Goal: Information Seeking & Learning: Learn about a topic

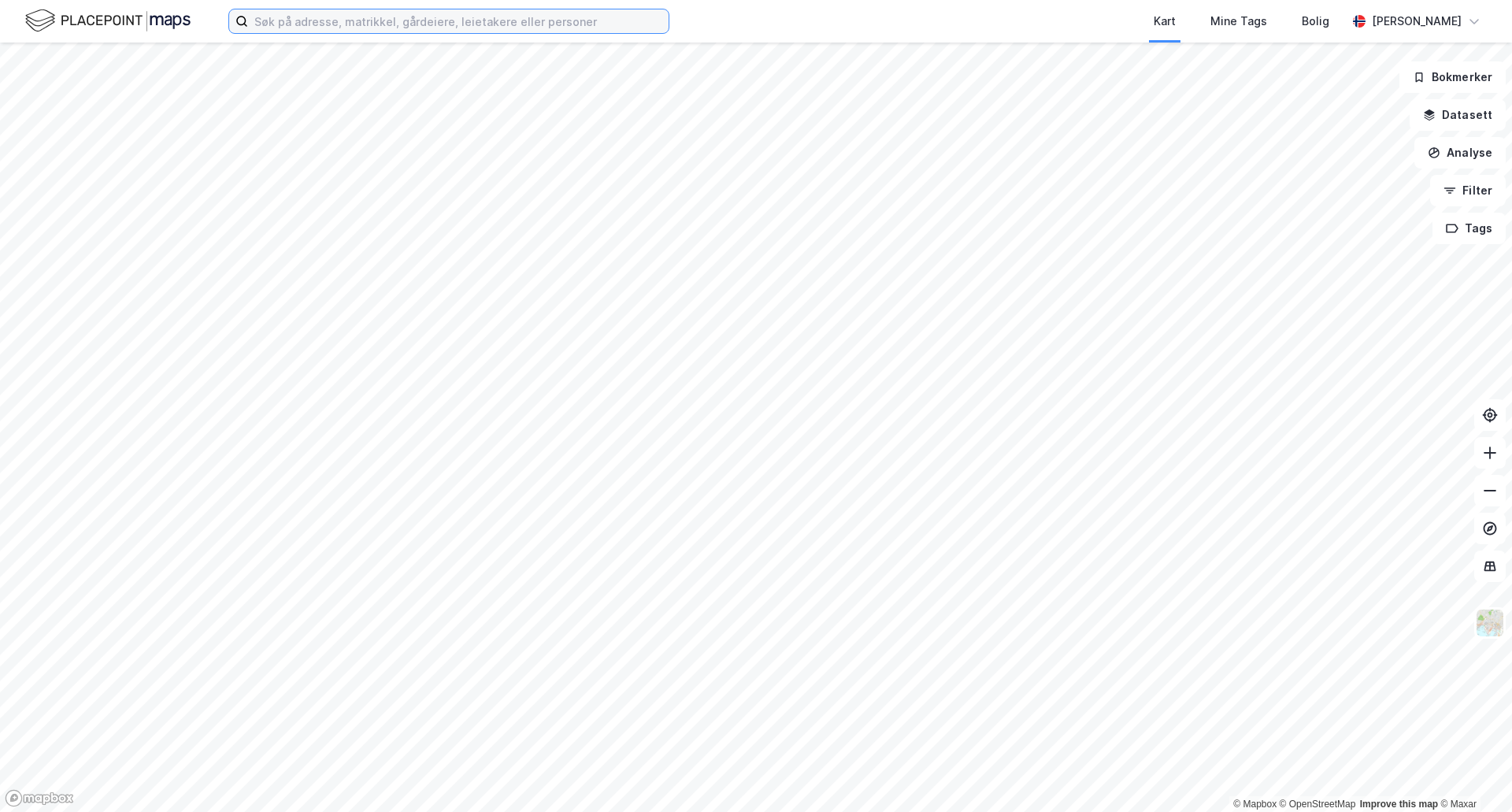
click at [448, 27] on input at bounding box center [458, 21] width 420 height 23
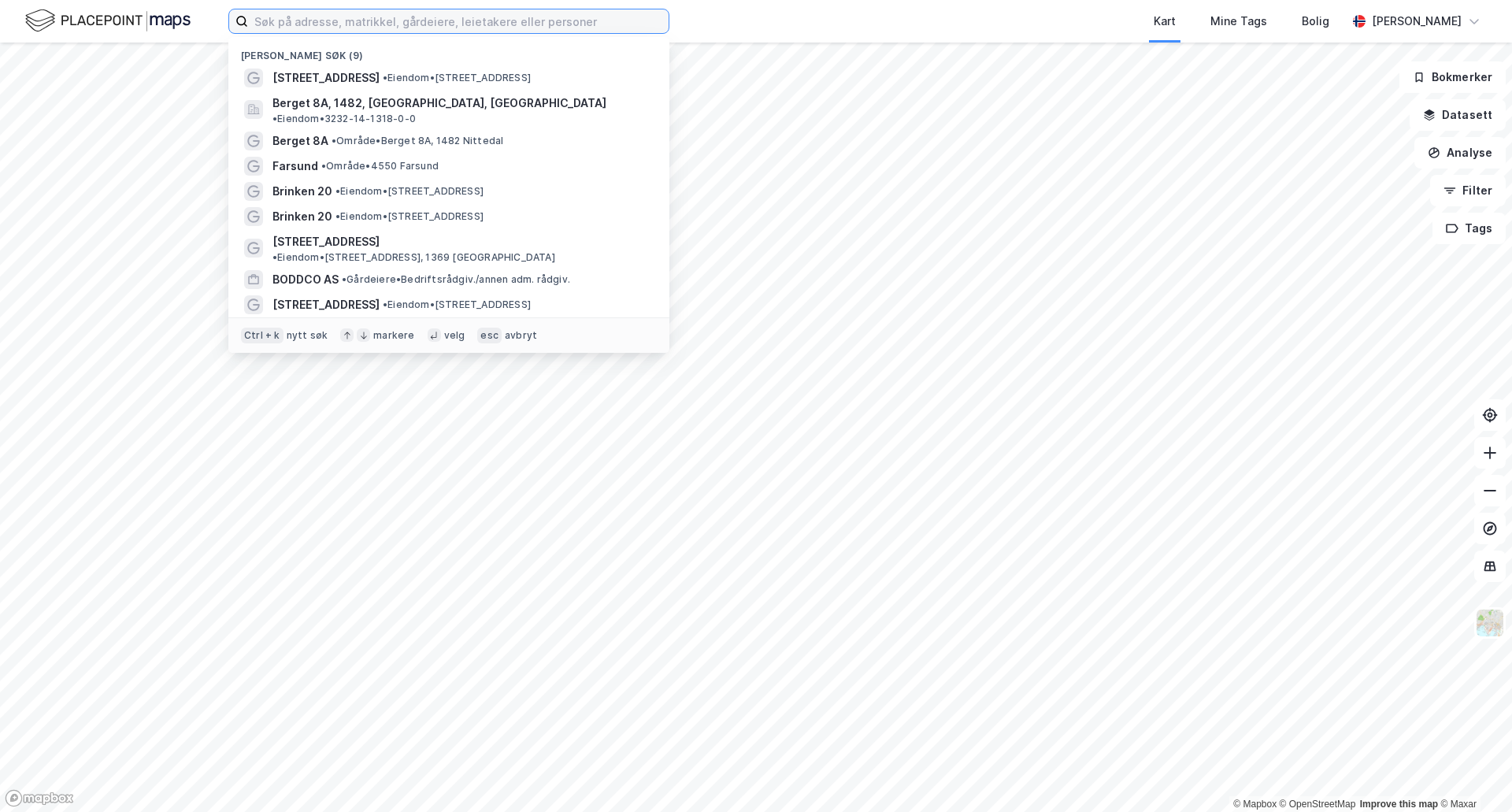
paste input "[STREET_ADDRESS]"
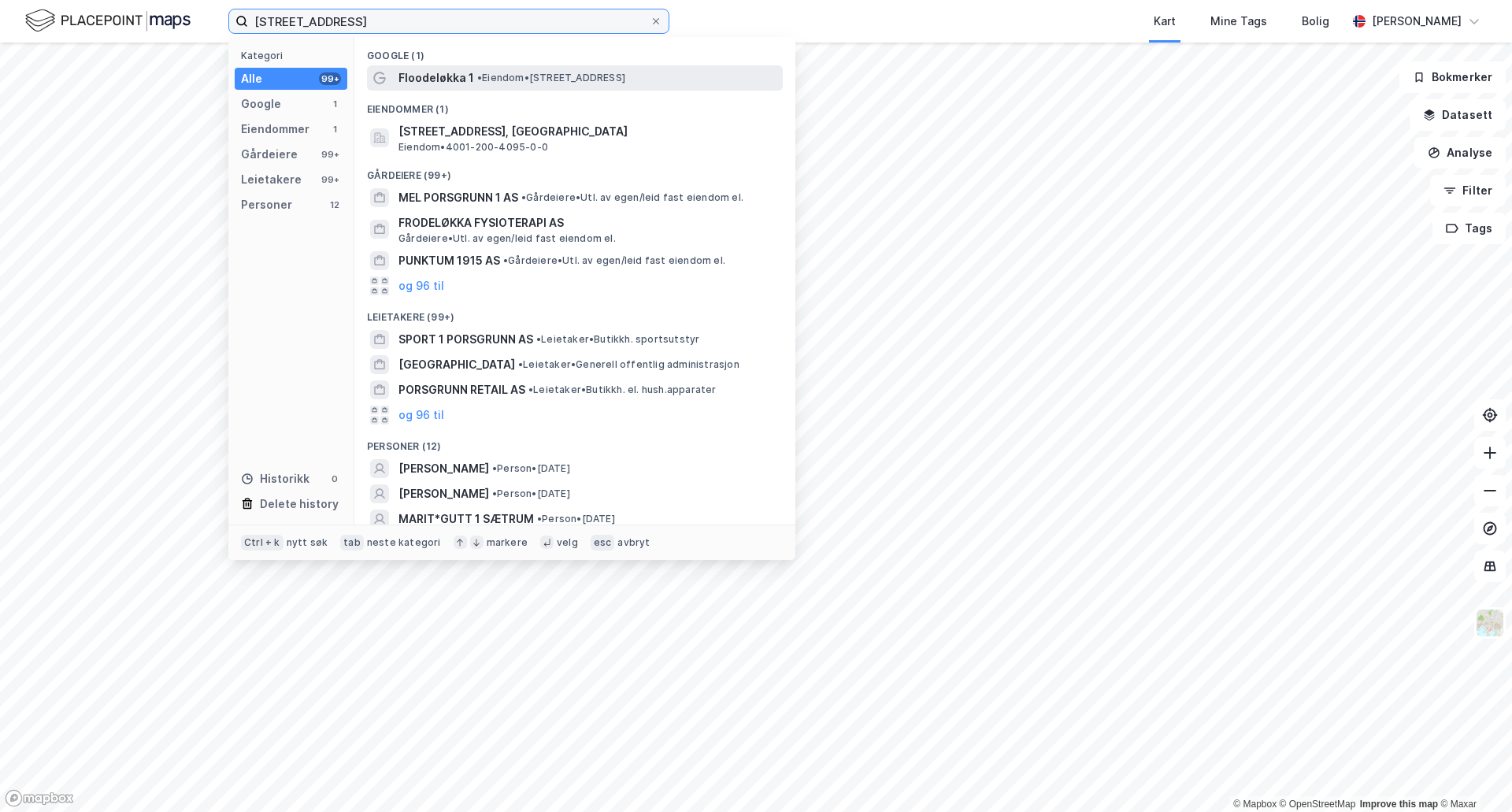
type input "[STREET_ADDRESS]"
click at [433, 77] on span "Floodeløkka 1" at bounding box center [437, 77] width 76 height 18
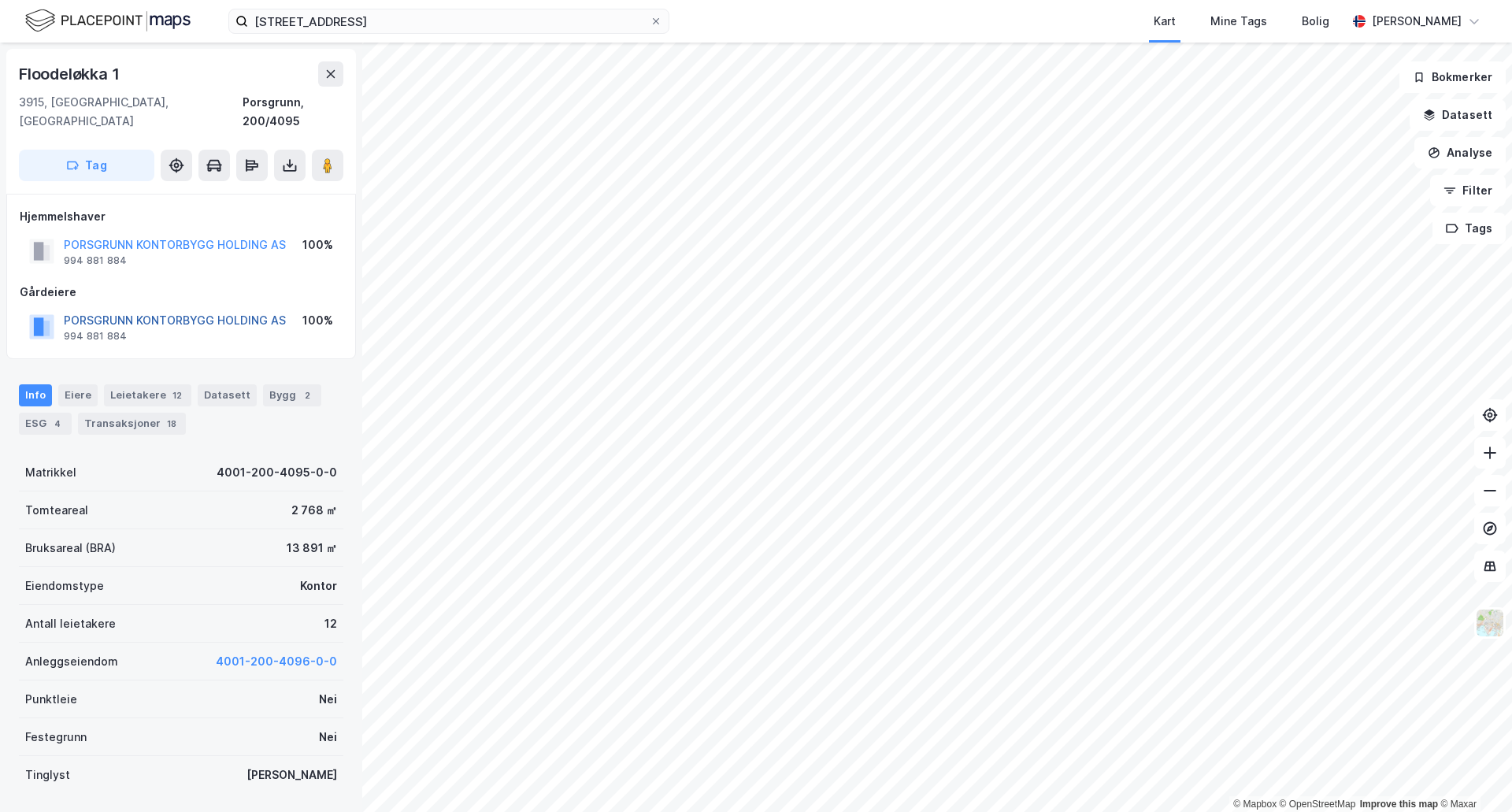
click at [0, 0] on button "PORSGRUNN KONTORBYGG HOLDING AS" at bounding box center [0, 0] width 0 height 0
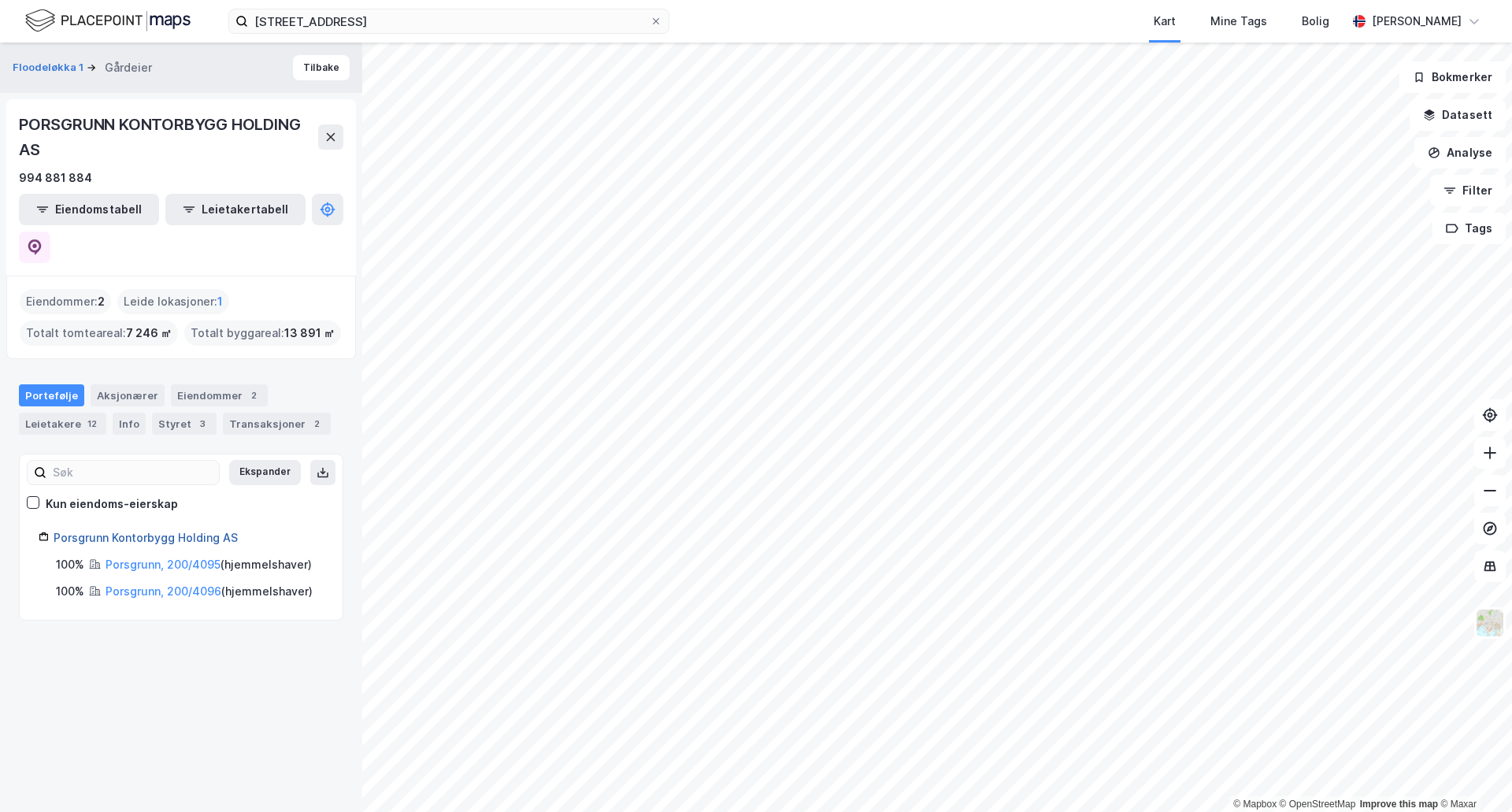
click at [189, 531] on link "Porsgrunn Kontorbygg Holding AS" at bounding box center [145, 538] width 184 height 14
drag, startPoint x: 255, startPoint y: 502, endPoint x: 53, endPoint y: 506, distance: 202.0
click at [53, 528] on div "Porsgrunn Kontorbygg Holding AS" at bounding box center [181, 537] width 285 height 18
copy link "Porsgrunn Kontorbygg Holding AS"
click at [255, 412] on div "Transaksjoner 2" at bounding box center [276, 423] width 108 height 22
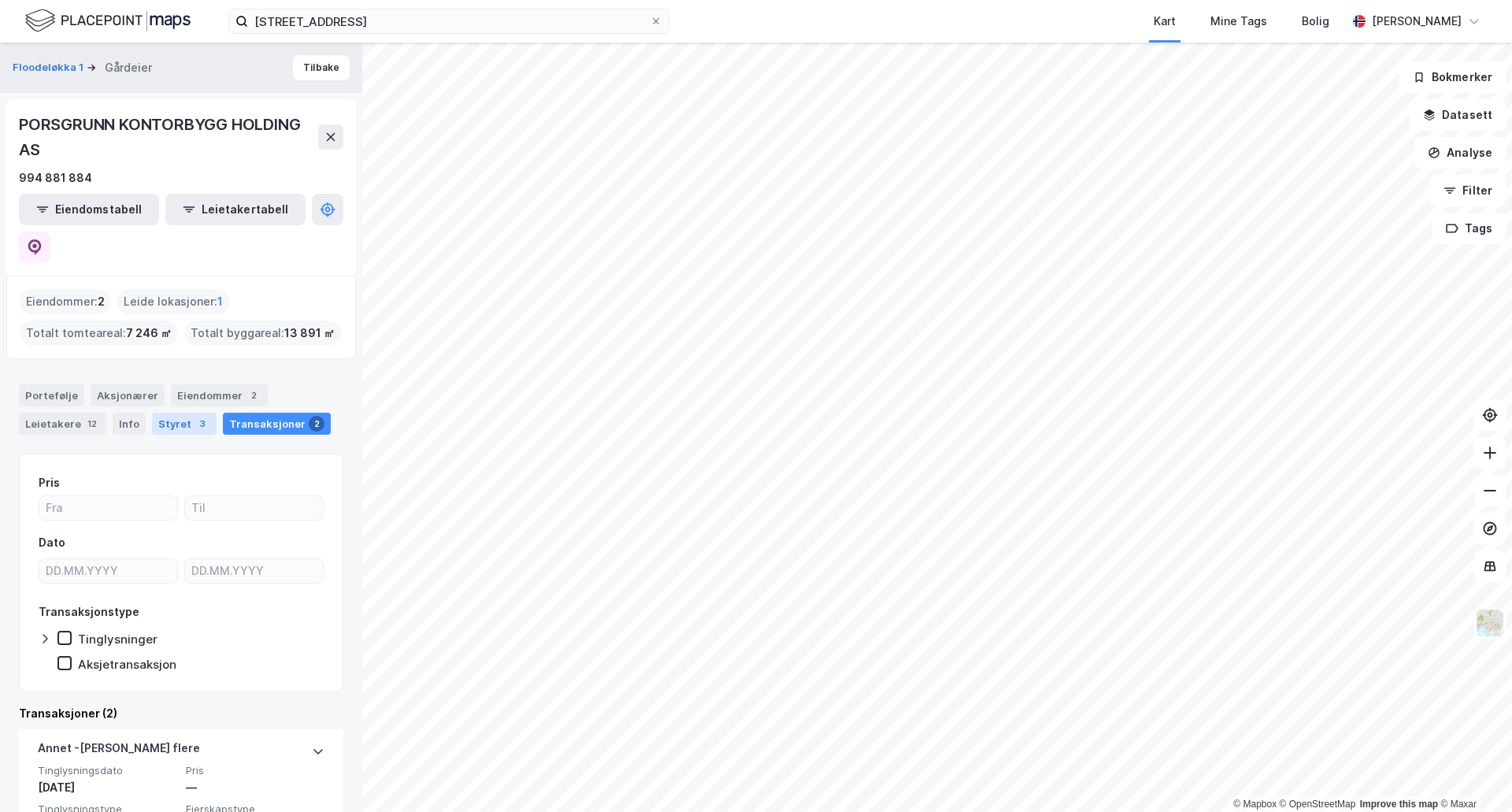
click at [194, 416] on div "3" at bounding box center [202, 424] width 16 height 16
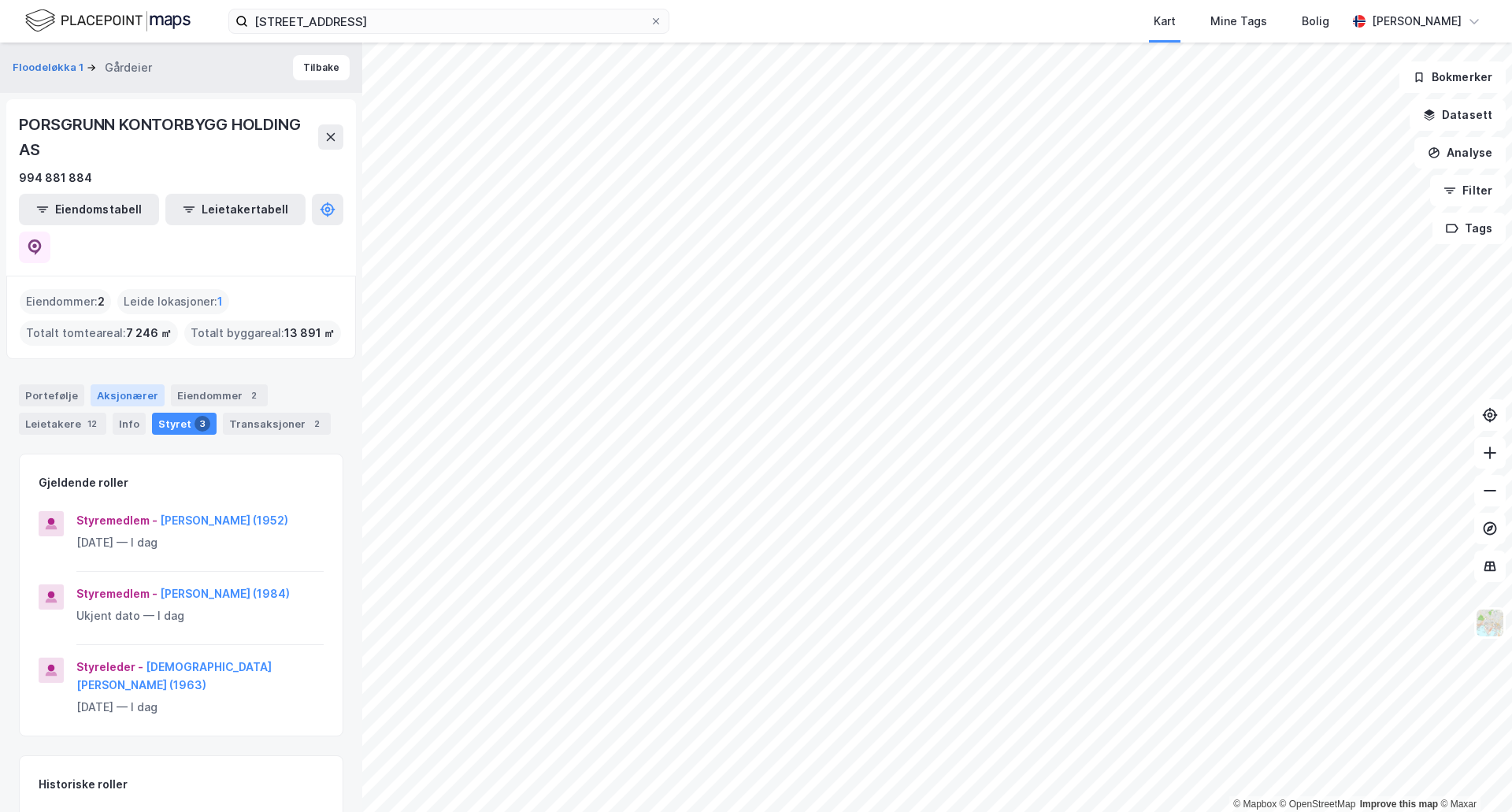
click at [114, 384] on div "Aksjonærer" at bounding box center [127, 395] width 74 height 22
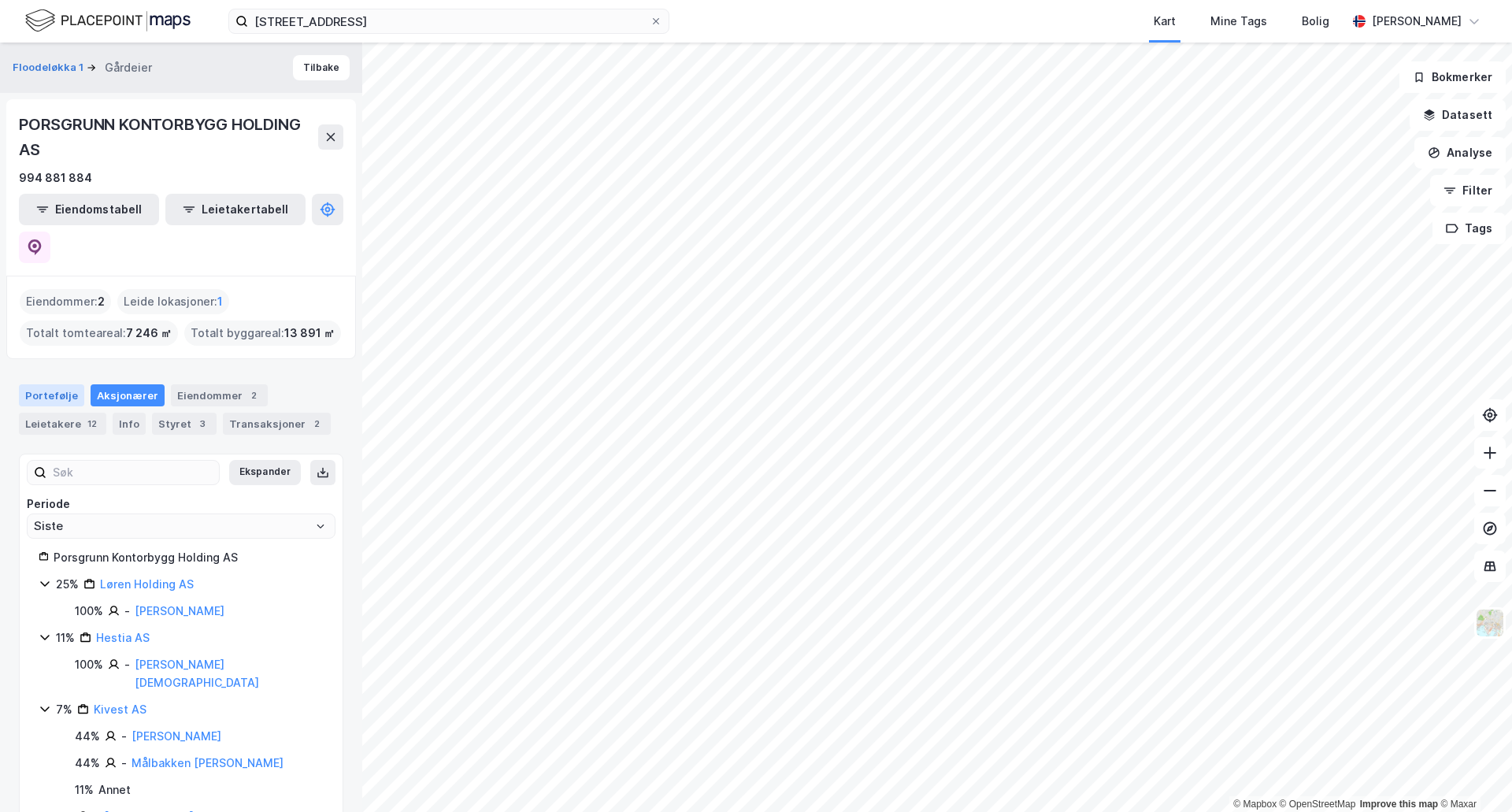
click at [52, 384] on div "Portefølje" at bounding box center [51, 395] width 65 height 22
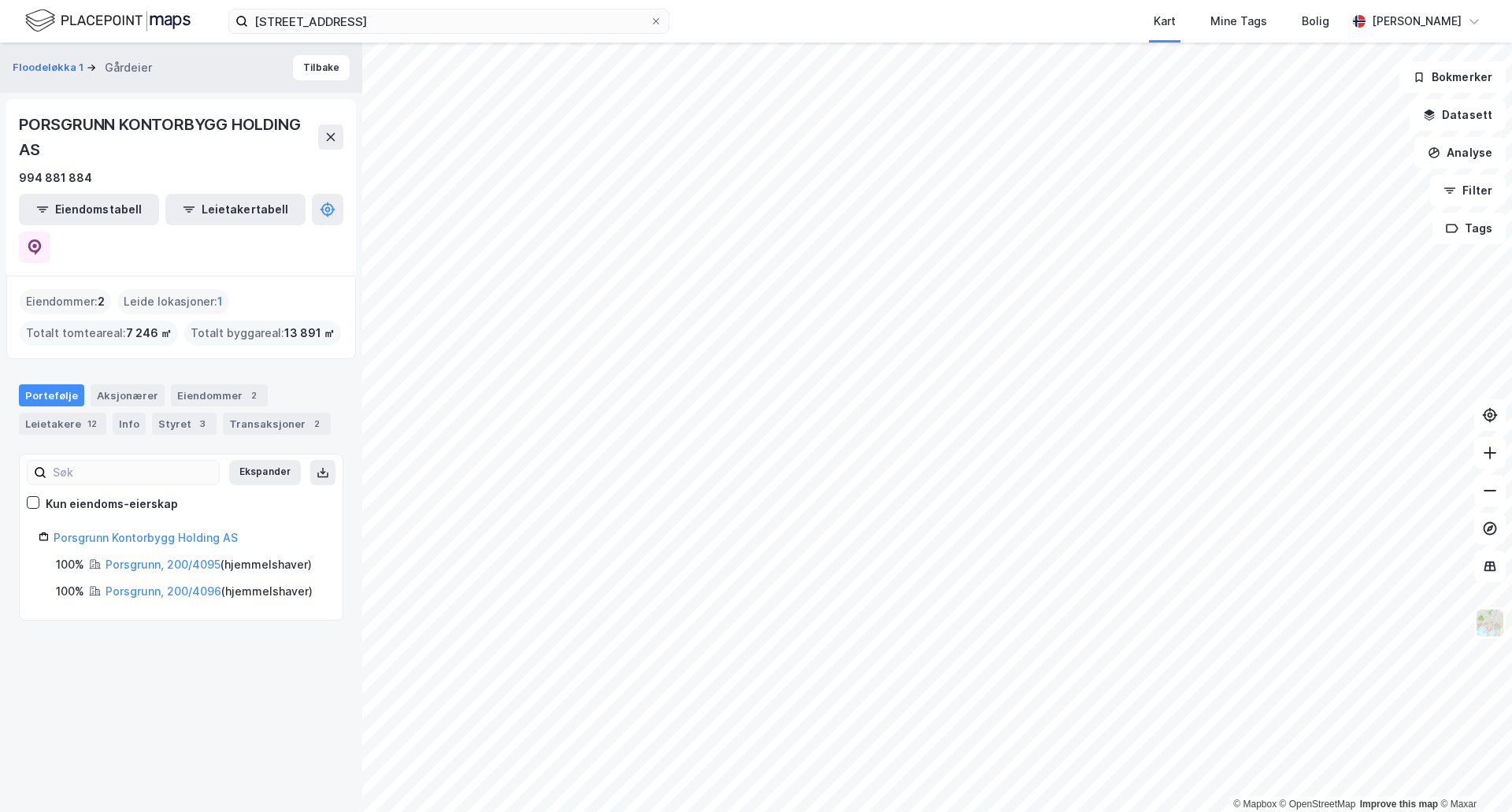
click at [82, 289] on div "Eiendommer : 2" at bounding box center [65, 301] width 91 height 25
click at [68, 289] on div "Eiendommer : 2" at bounding box center [65, 301] width 91 height 25
click at [105, 384] on div "Aksjonærer" at bounding box center [127, 395] width 74 height 22
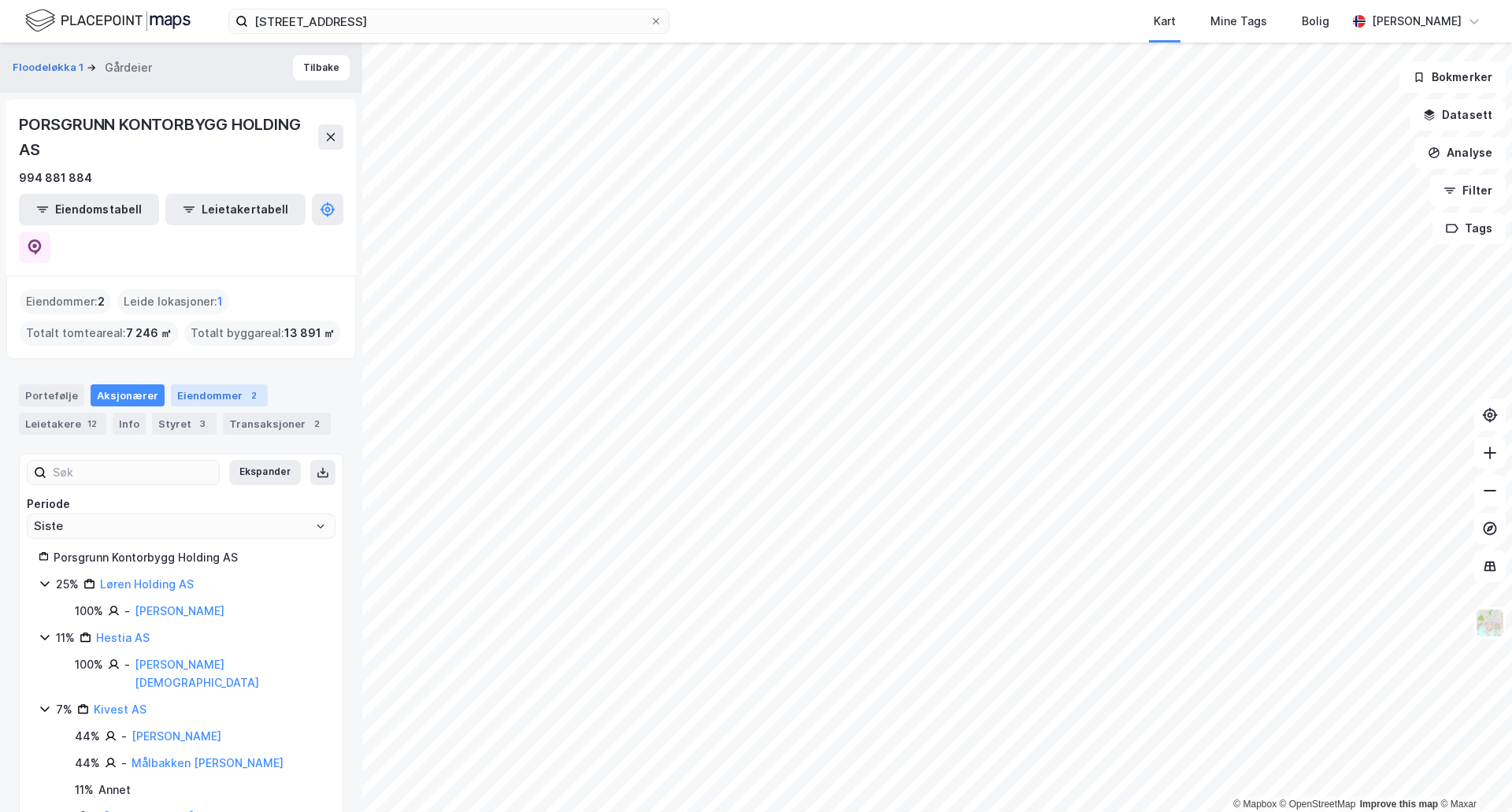
click at [214, 384] on div "Eiendommer 2" at bounding box center [220, 395] width 97 height 22
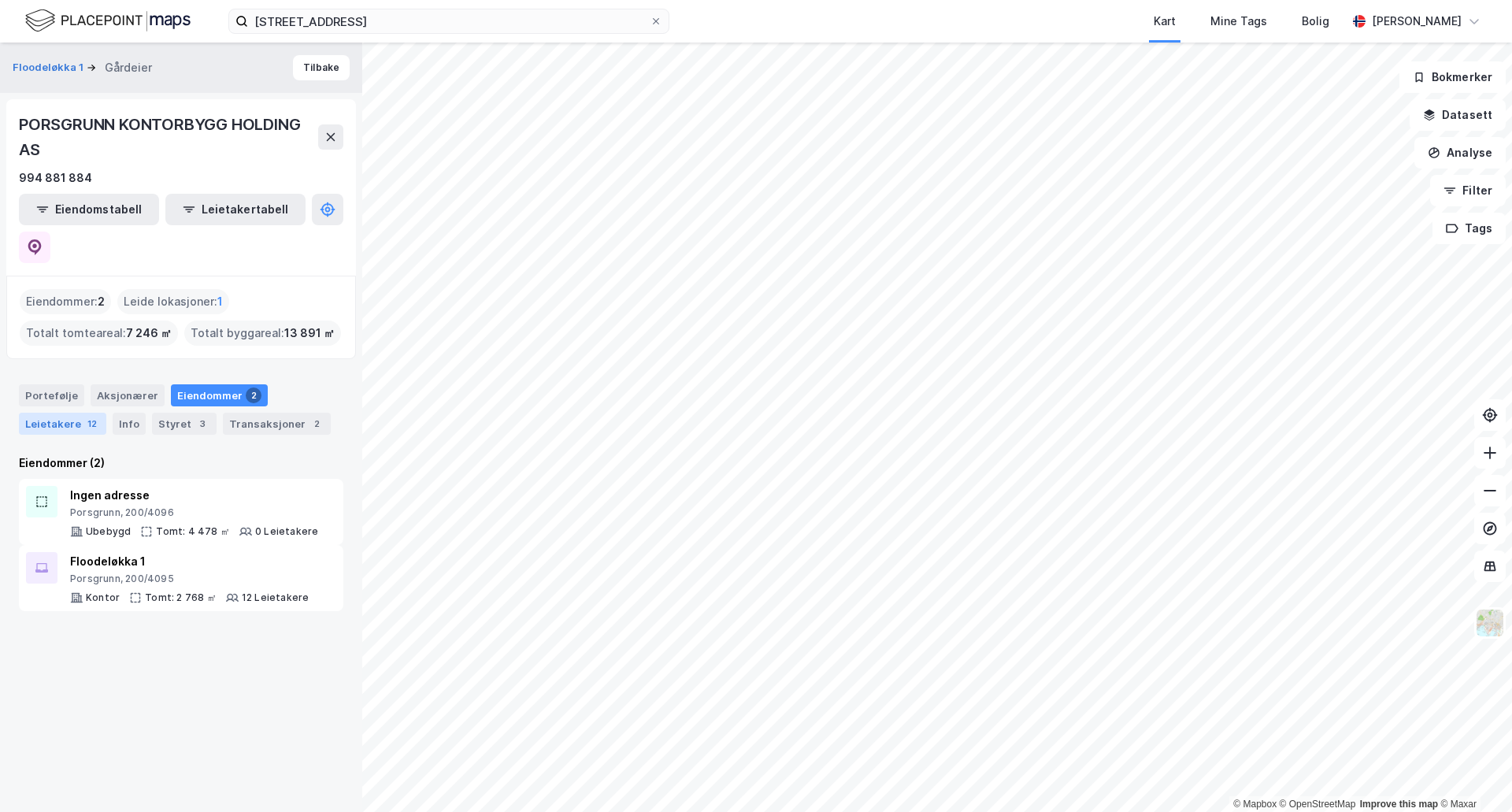
click at [69, 412] on div "Leietakere 12" at bounding box center [62, 423] width 88 height 22
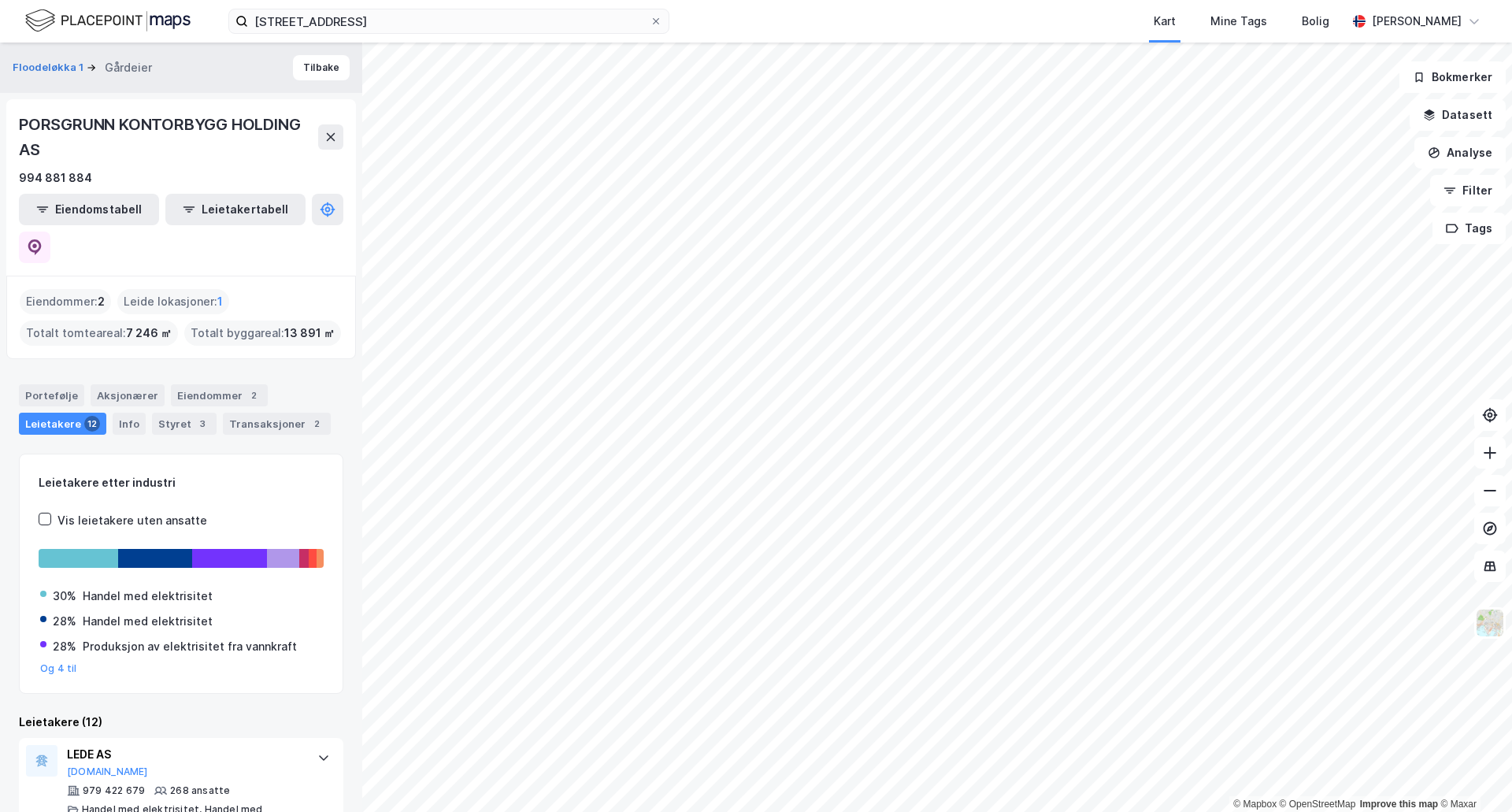
scroll to position [158, 0]
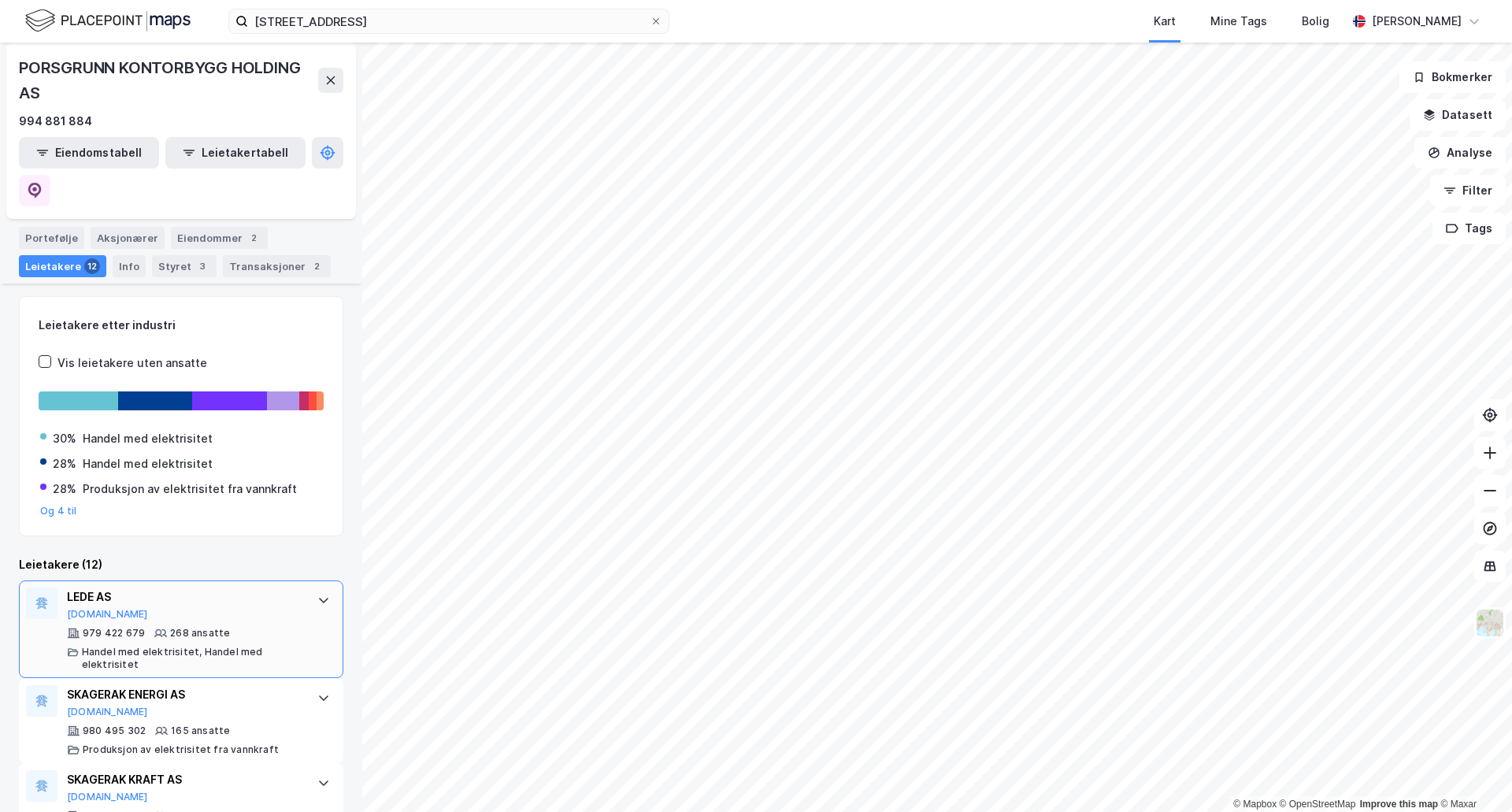
click at [239, 627] on div "979 422 679 268 ansatte Handel med elektrisitet, Handel med elektrisitet" at bounding box center [184, 649] width 234 height 44
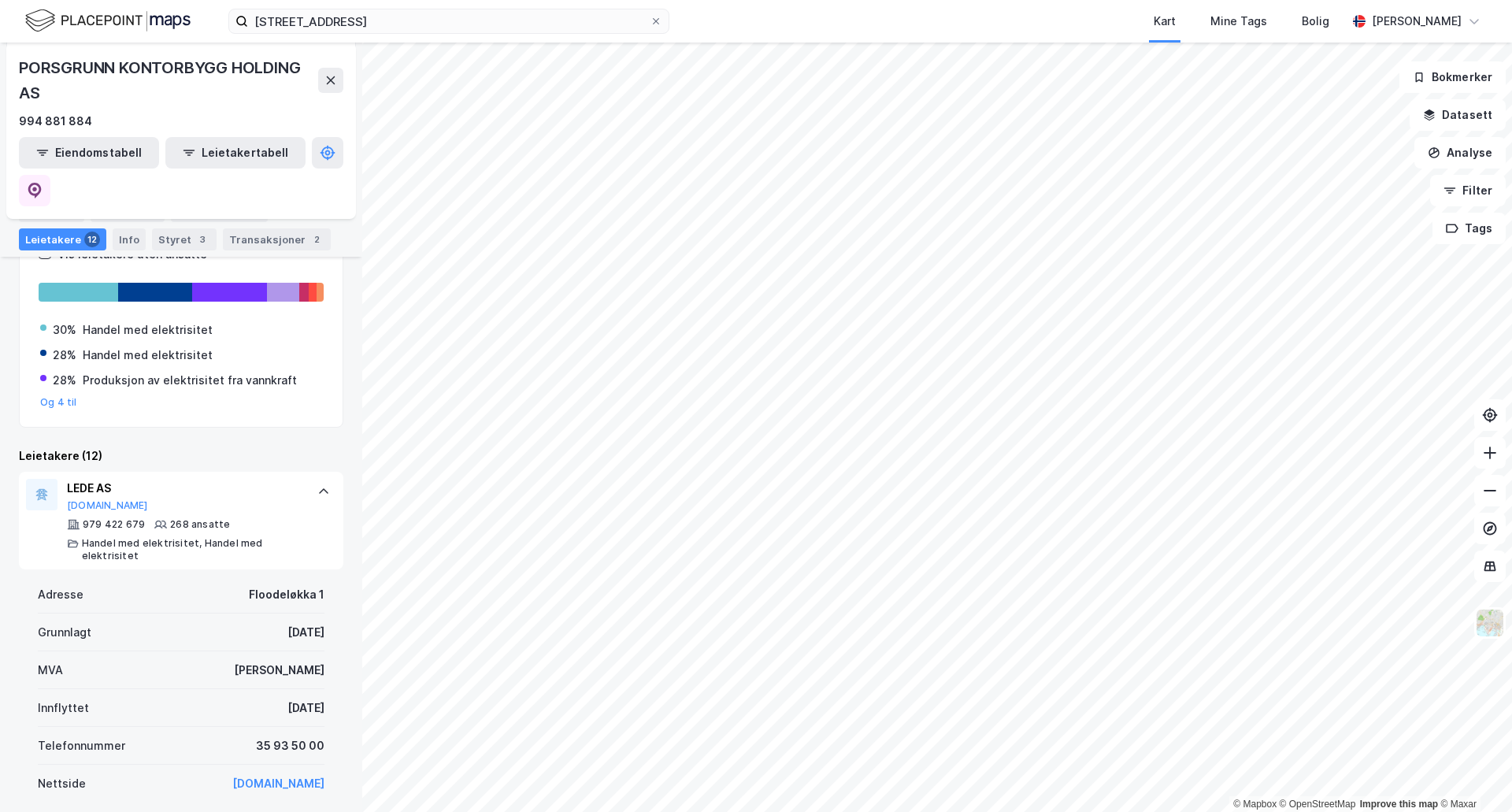
scroll to position [394, 0]
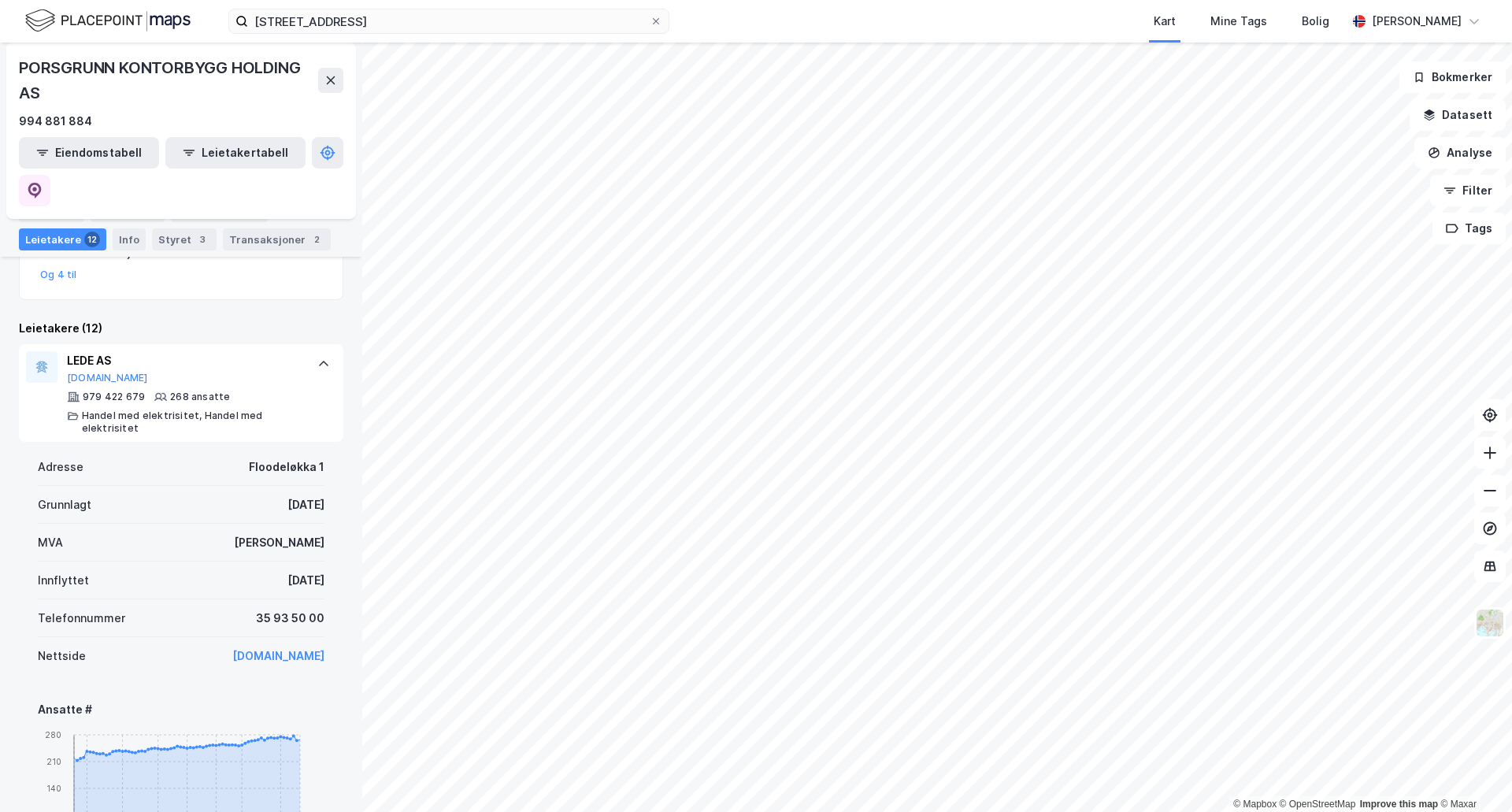
click at [288, 649] on link "[DOMAIN_NAME]" at bounding box center [278, 655] width 92 height 14
click at [254, 242] on div "Transaksjoner 2" at bounding box center [276, 239] width 108 height 22
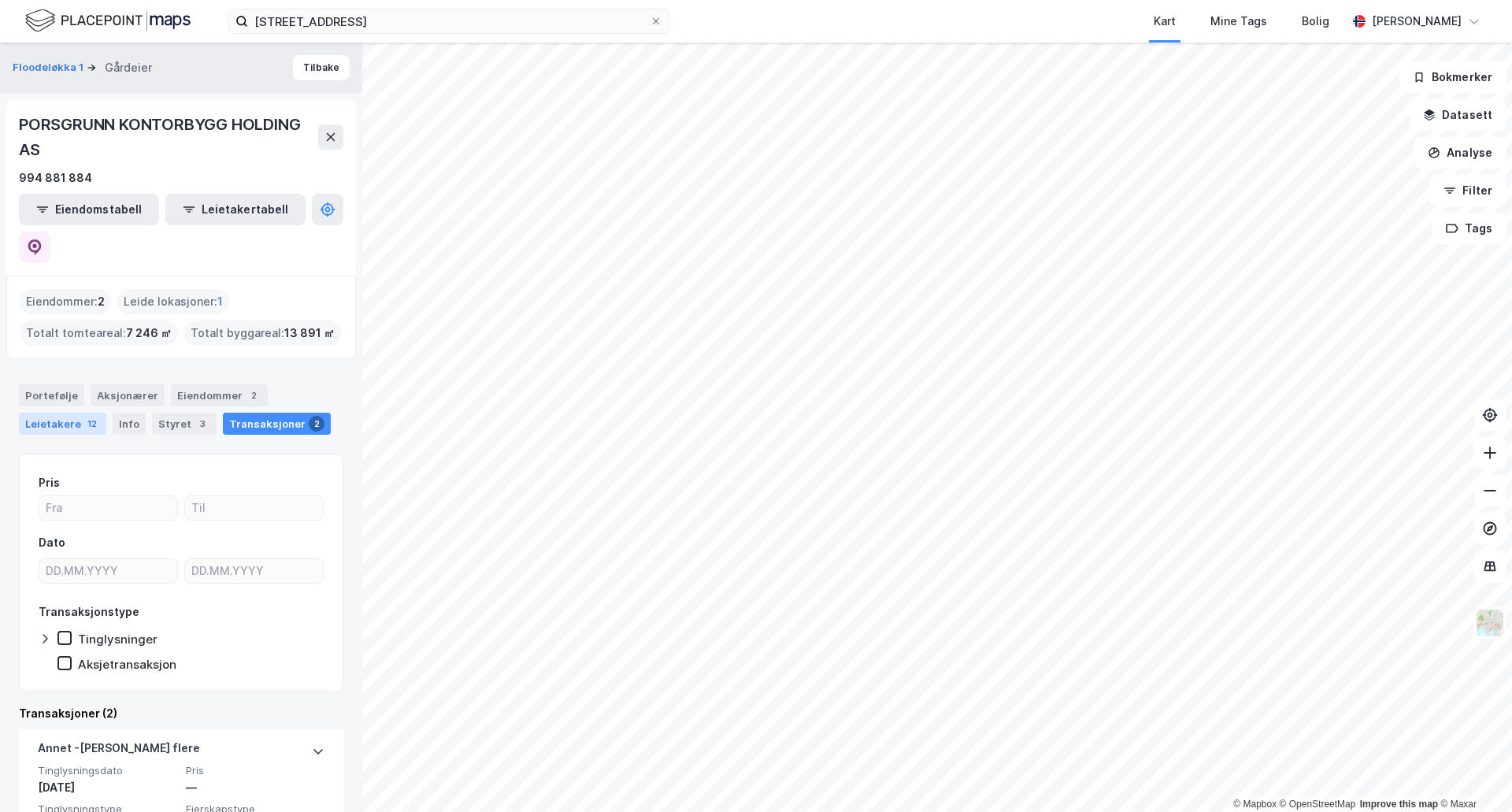
click at [63, 412] on div "Leietakere 12" at bounding box center [62, 423] width 88 height 22
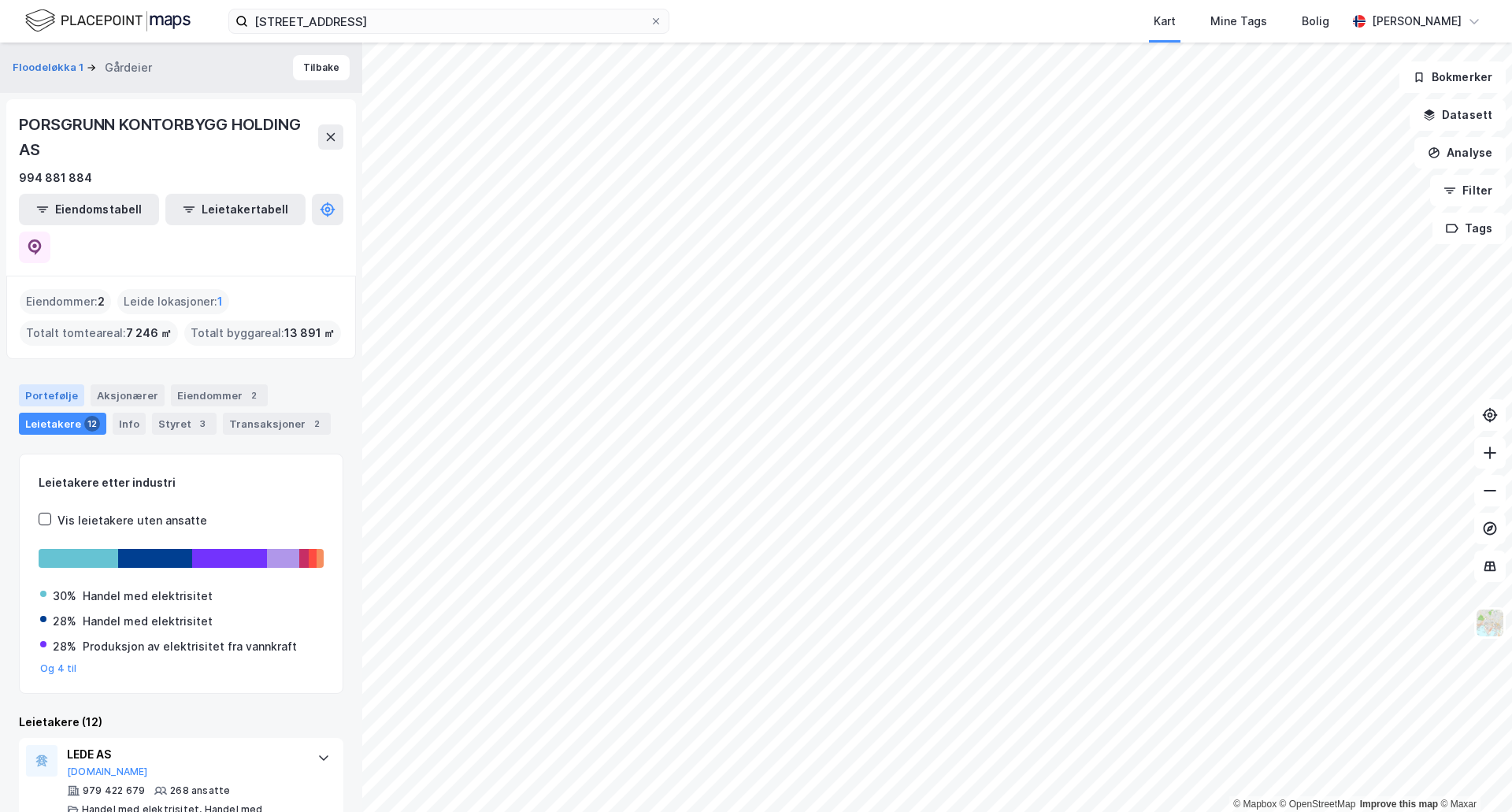
click at [51, 384] on div "Portefølje" at bounding box center [51, 395] width 65 height 22
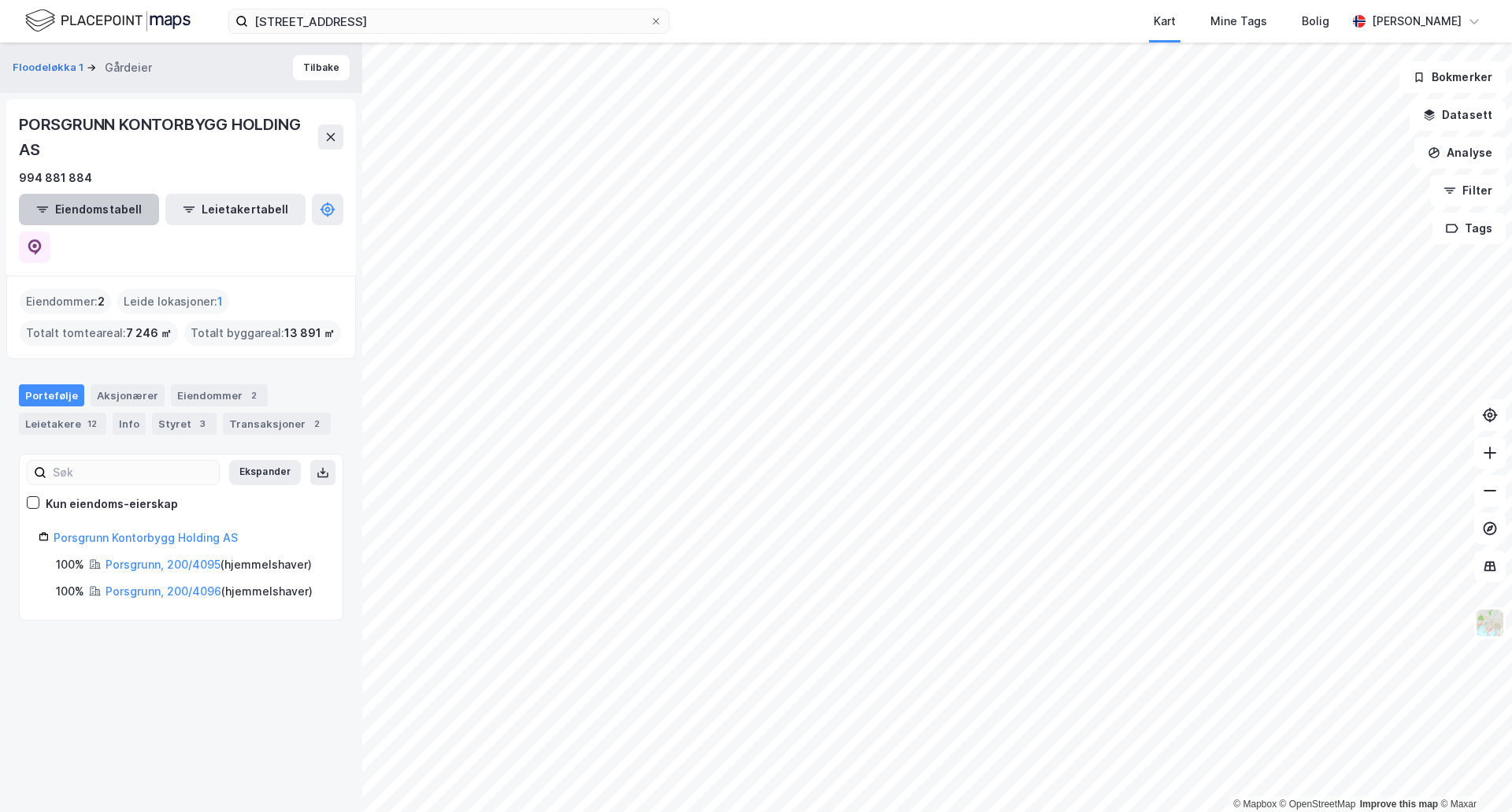
click at [90, 217] on button "Eiendomstabell" at bounding box center [88, 209] width 140 height 31
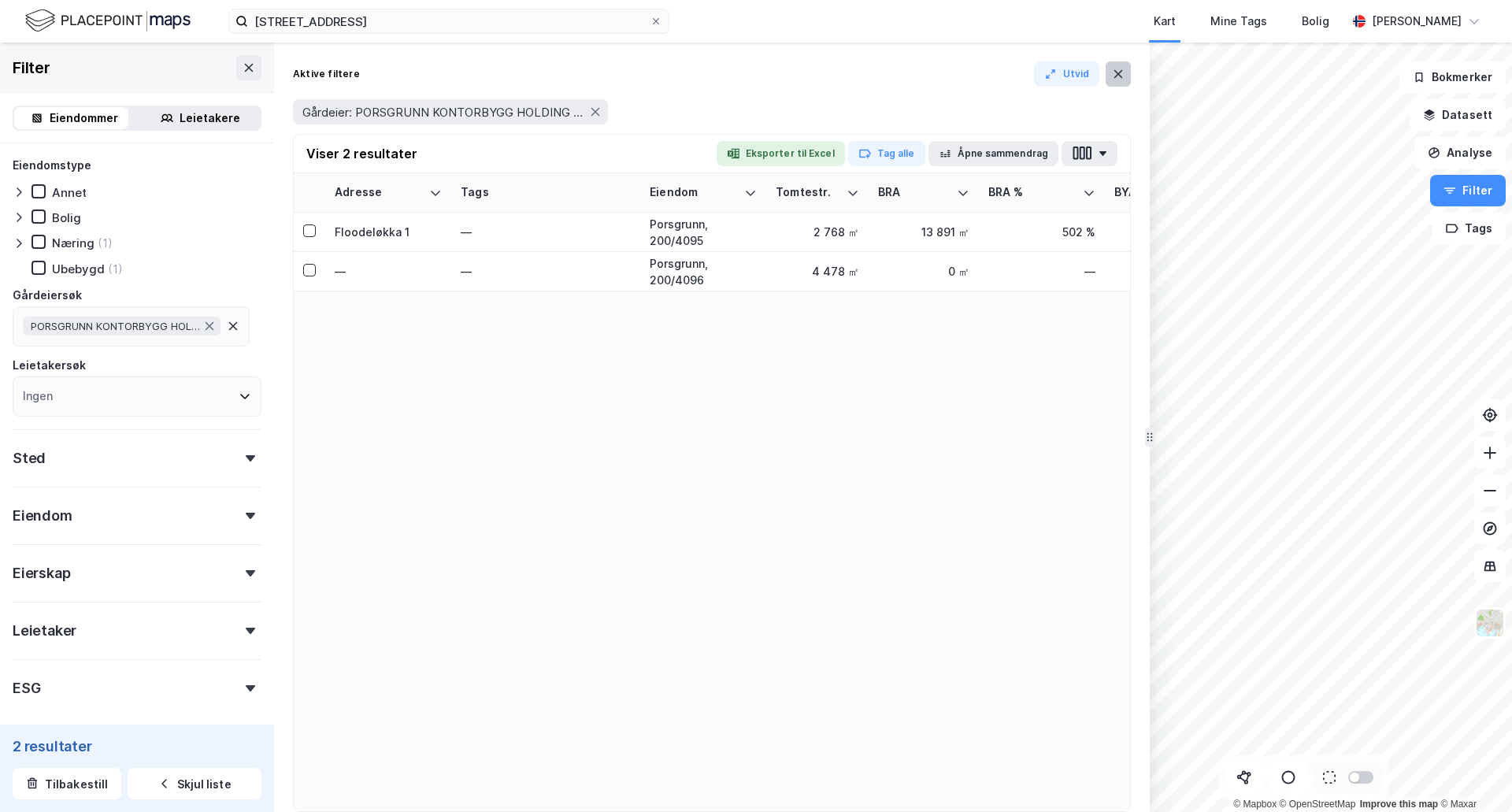
click at [1125, 76] on button at bounding box center [1118, 74] width 25 height 25
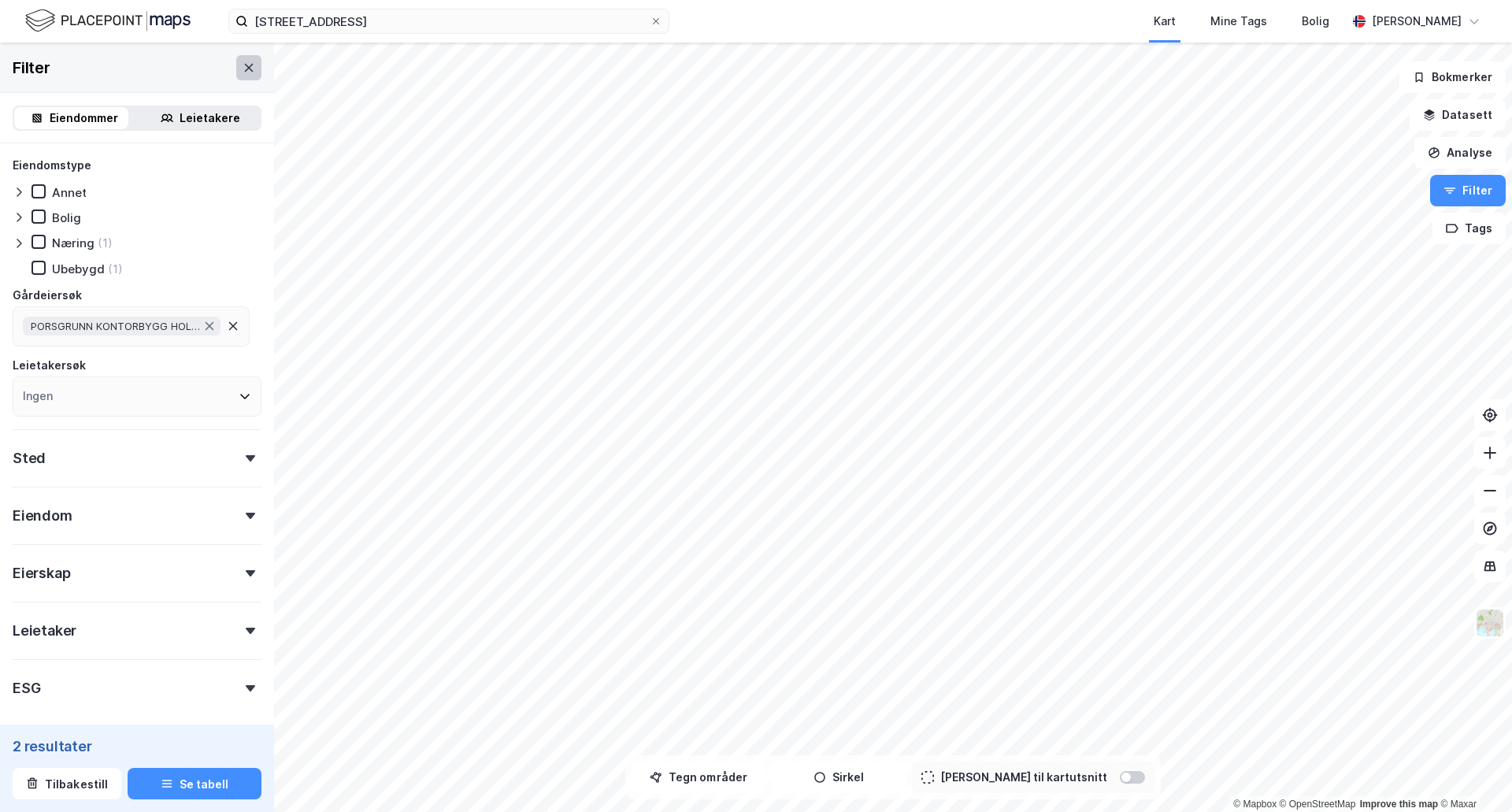
click at [240, 75] on button at bounding box center [249, 68] width 25 height 25
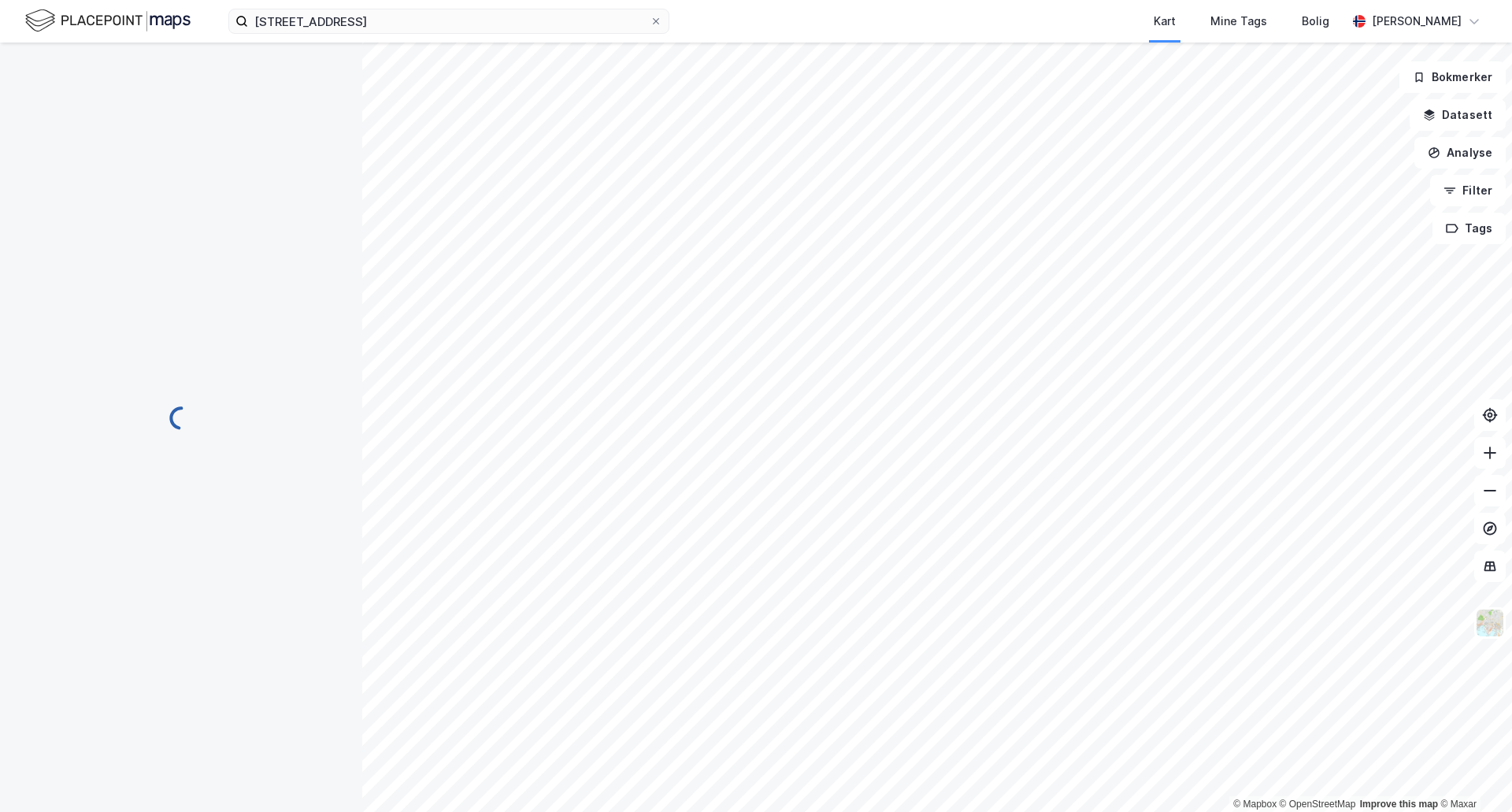
scroll to position [1, 0]
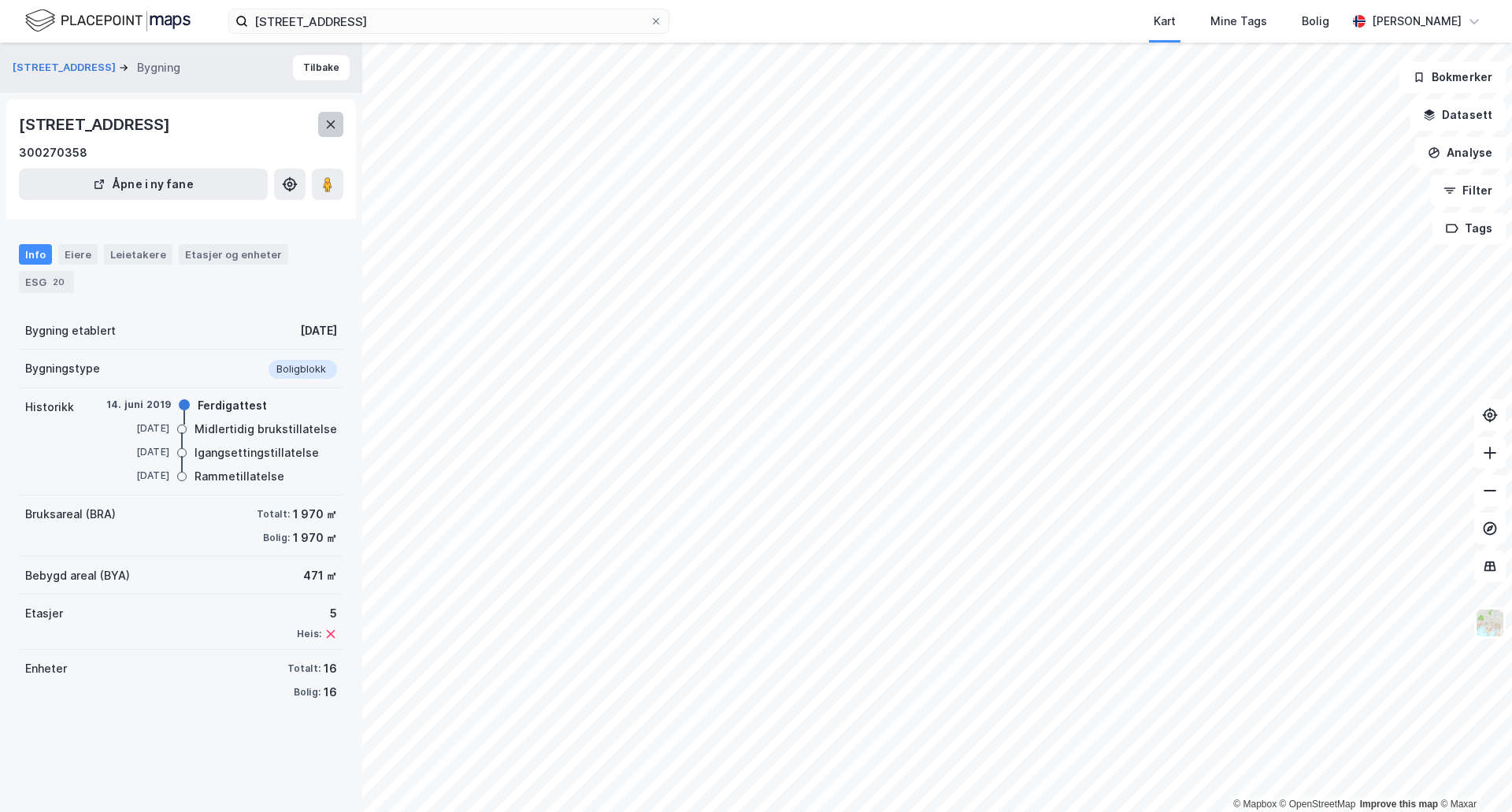
click at [338, 126] on button at bounding box center [331, 124] width 25 height 25
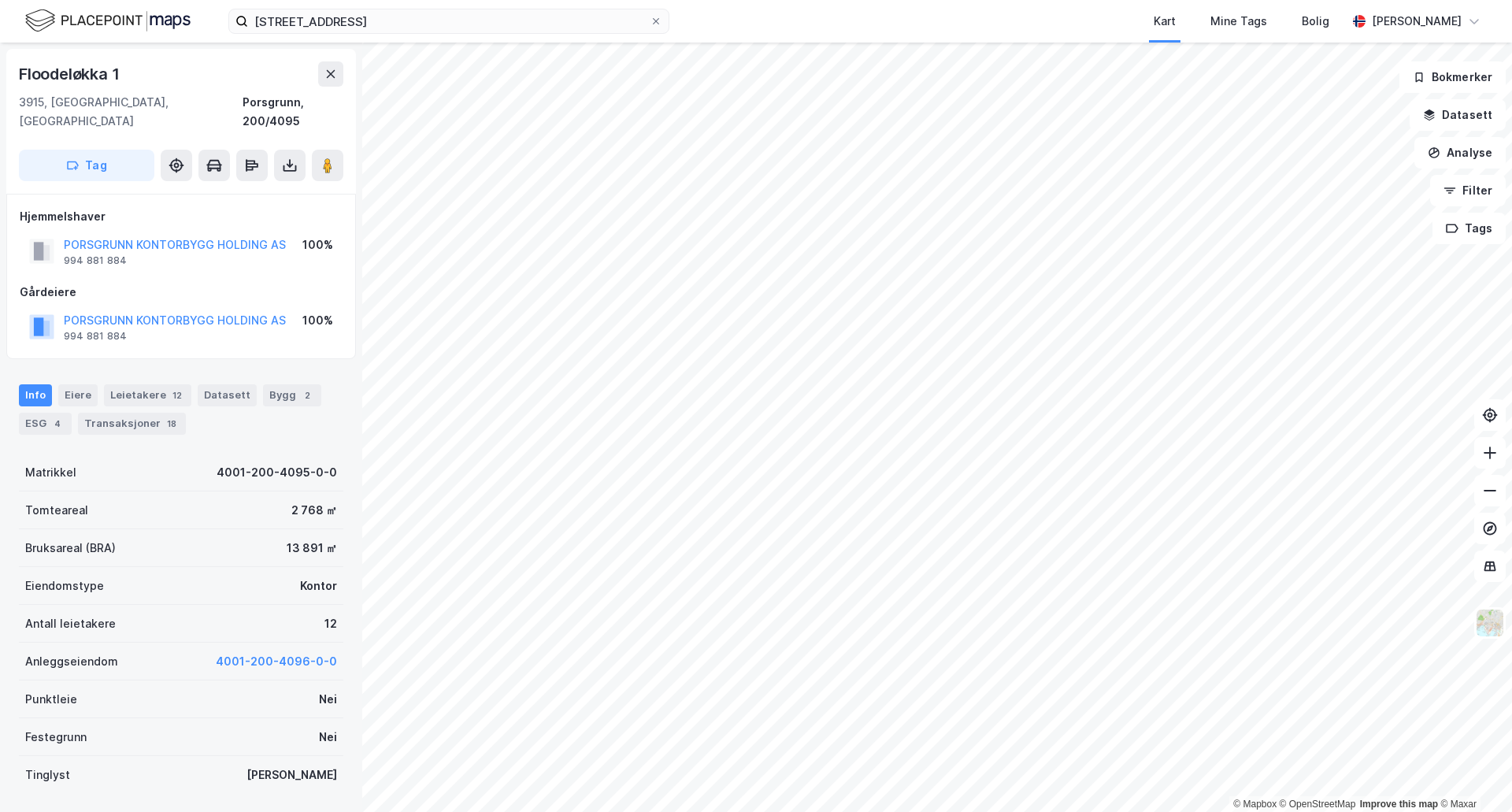
scroll to position [1, 0]
click at [329, 157] on image at bounding box center [328, 164] width 10 height 16
